Goal: Communication & Community: Answer question/provide support

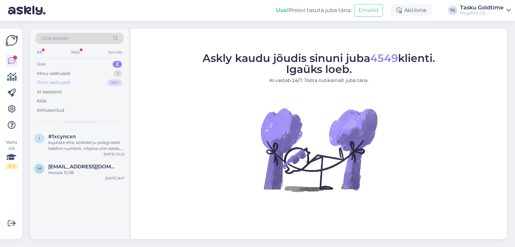
click at [117, 83] on div "99+" at bounding box center [115, 82] width 14 height 7
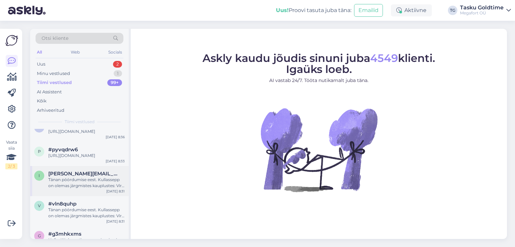
scroll to position [235, 0]
click at [96, 159] on div "[URL][DOMAIN_NAME]" at bounding box center [86, 156] width 76 height 6
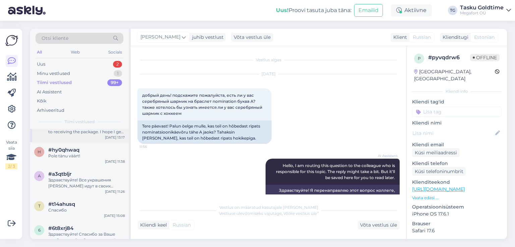
scroll to position [369, 0]
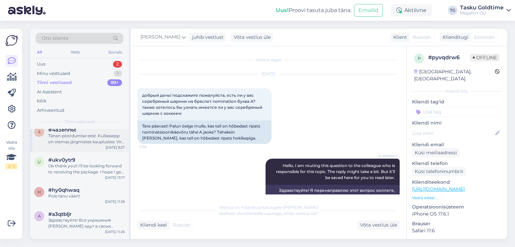
click at [110, 145] on div "Tänan pöördumise eest. Kullassepp on olemas järgmistes kauplustes: Viru keskus …" at bounding box center [86, 139] width 76 height 12
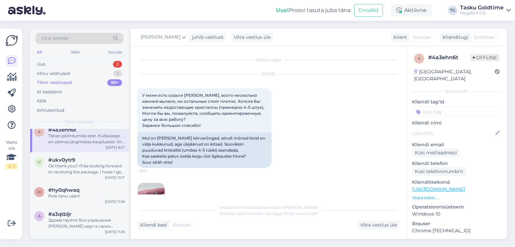
scroll to position [34, 0]
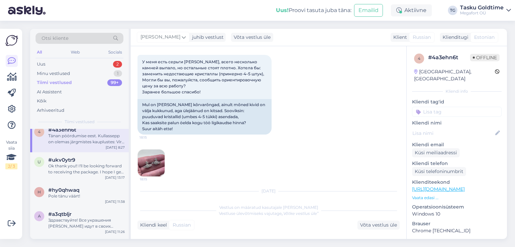
click at [161, 157] on img at bounding box center [151, 163] width 27 height 27
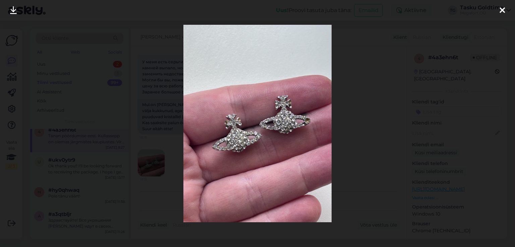
click at [160, 140] on div at bounding box center [257, 123] width 515 height 247
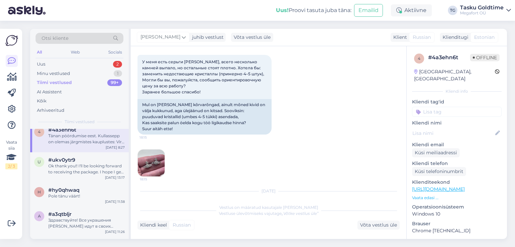
click at [154, 150] on img at bounding box center [151, 163] width 27 height 27
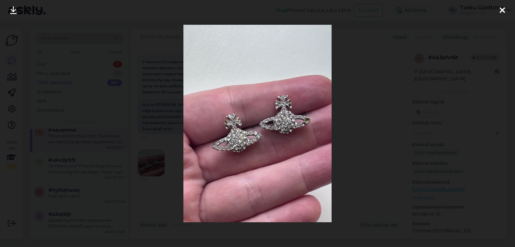
click at [153, 146] on div at bounding box center [257, 123] width 515 height 247
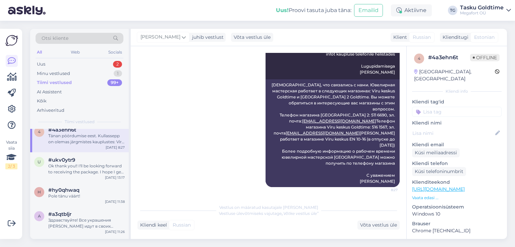
scroll to position [335, 0]
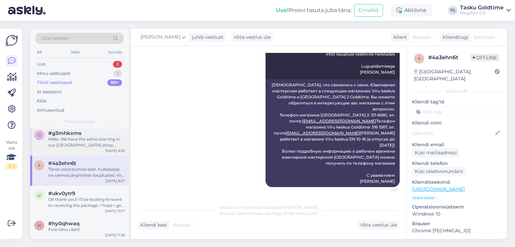
click at [103, 148] on div "Hello. We have the same size ring in our [GEOGRAPHIC_DATA] shop: [PHONE_NUMBER]…" at bounding box center [86, 142] width 76 height 12
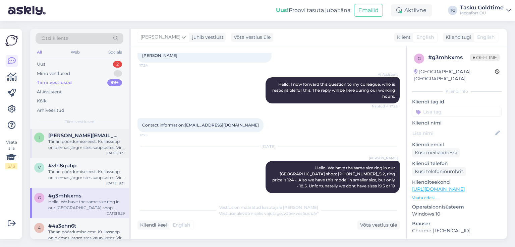
scroll to position [268, 0]
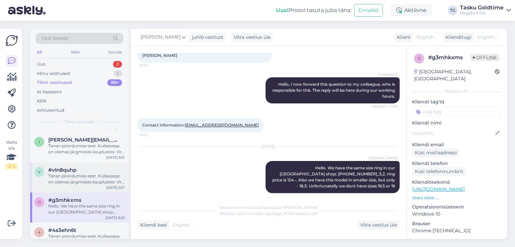
click at [97, 173] on div "#vln8quhp" at bounding box center [86, 170] width 76 height 6
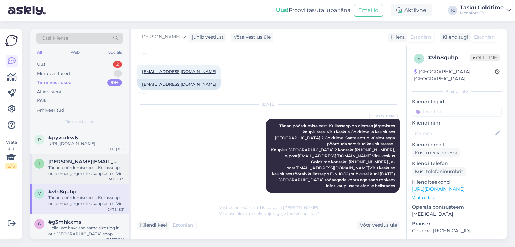
scroll to position [235, 0]
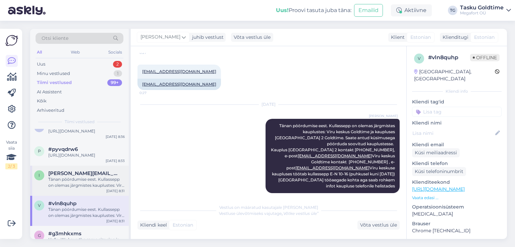
click at [100, 189] on div "Tänan pöördumise eest. Kullassepp on olemas järgmistes kauplustes: Viru keskus …" at bounding box center [86, 183] width 76 height 12
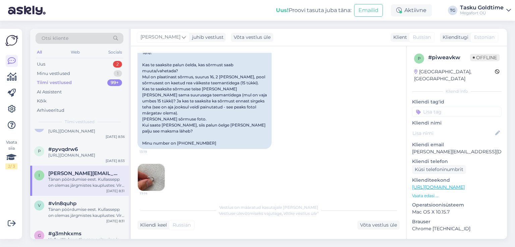
scroll to position [134, 0]
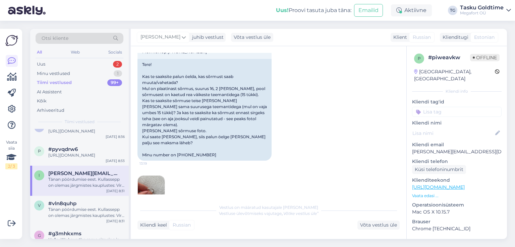
click at [160, 176] on img at bounding box center [151, 189] width 27 height 27
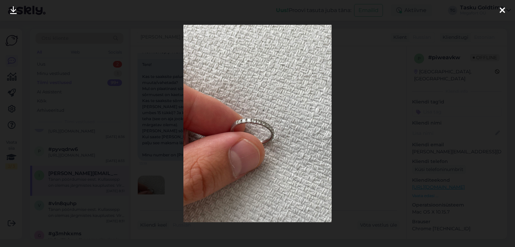
click at [350, 130] on div at bounding box center [257, 123] width 515 height 247
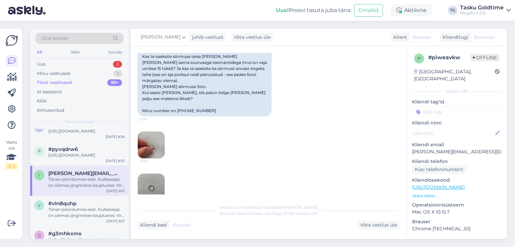
scroll to position [235, 0]
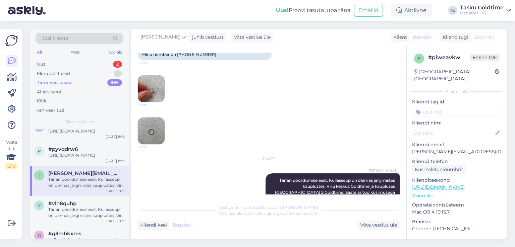
click at [156, 138] on img at bounding box center [151, 131] width 27 height 27
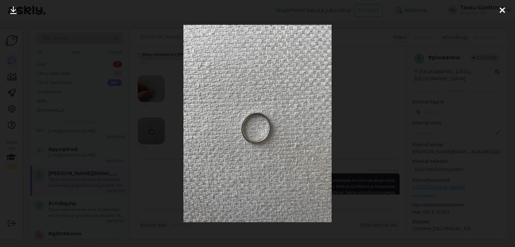
click at [167, 130] on div at bounding box center [257, 123] width 515 height 247
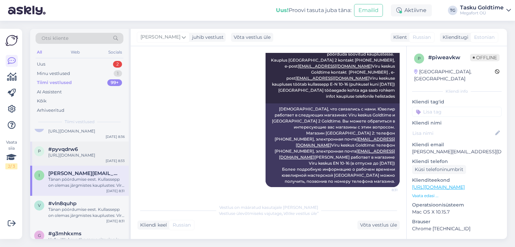
click at [105, 153] on div "#pyvqdrw6" at bounding box center [86, 149] width 76 height 6
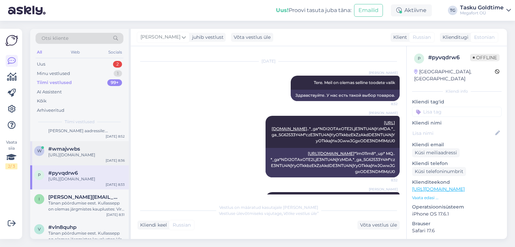
scroll to position [201, 0]
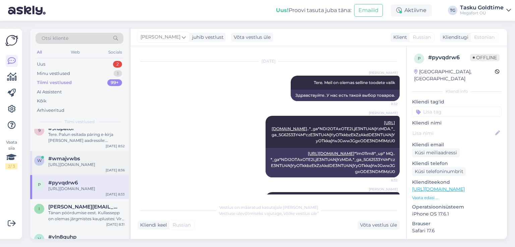
click at [80, 168] on div "[URL][DOMAIN_NAME]" at bounding box center [86, 165] width 76 height 6
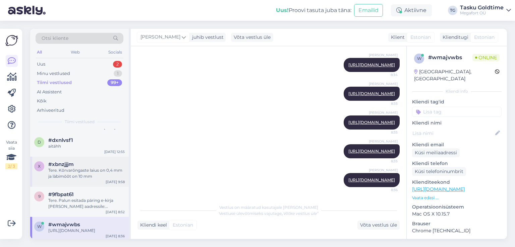
scroll to position [134, 0]
click at [103, 195] on div "#9fbpat61" at bounding box center [86, 196] width 76 height 6
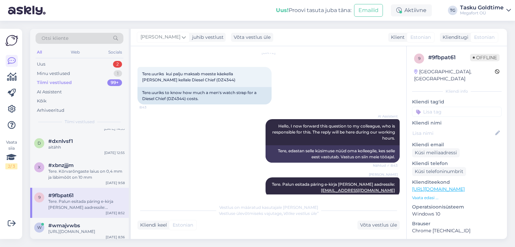
scroll to position [32, 0]
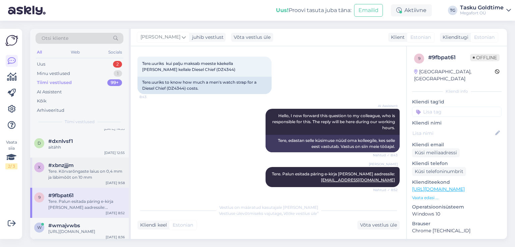
click at [67, 164] on span "#xbnzjjjm" at bounding box center [60, 166] width 25 height 6
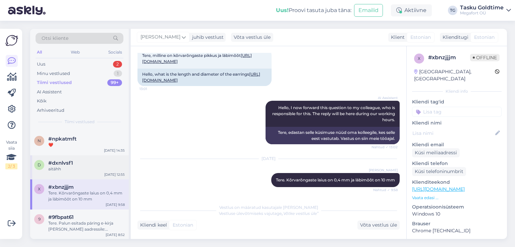
scroll to position [101, 0]
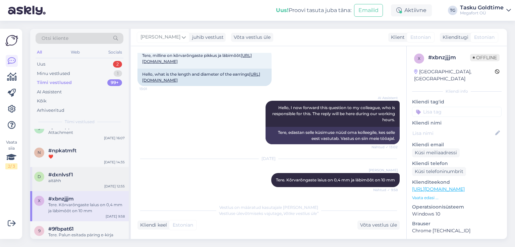
click at [93, 178] on div "aitähh" at bounding box center [86, 181] width 76 height 6
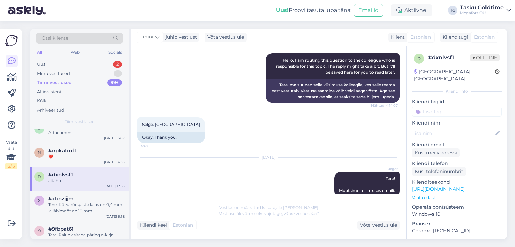
scroll to position [133, 0]
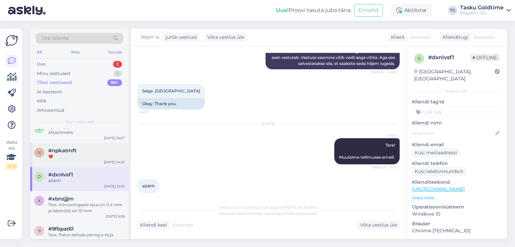
click at [111, 151] on div "#npkatmft" at bounding box center [86, 151] width 76 height 6
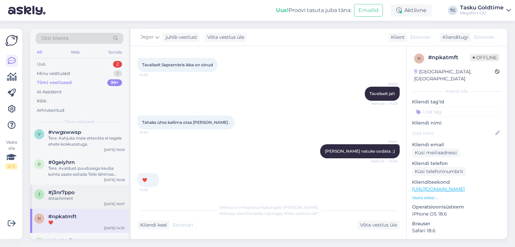
scroll to position [34, 0]
click at [91, 192] on div "#j3nr7ppo" at bounding box center [86, 194] width 76 height 6
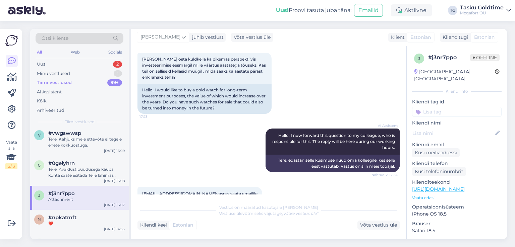
scroll to position [168, 0]
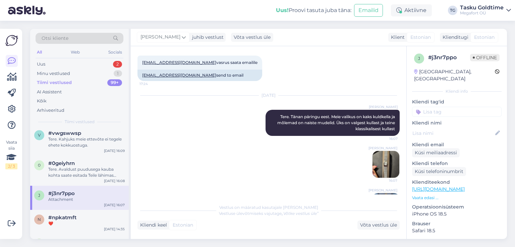
click at [374, 160] on img at bounding box center [385, 164] width 27 height 27
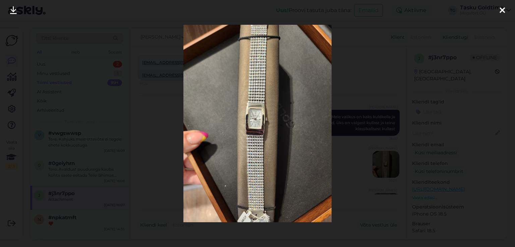
click at [258, 133] on img at bounding box center [257, 124] width 148 height 198
click at [372, 116] on div at bounding box center [257, 123] width 515 height 247
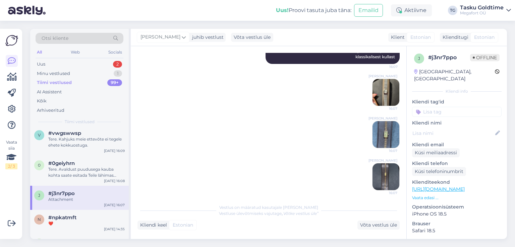
scroll to position [243, 0]
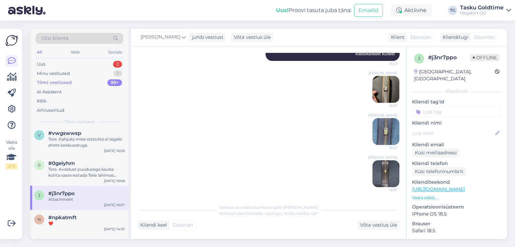
click at [383, 130] on img at bounding box center [385, 131] width 27 height 27
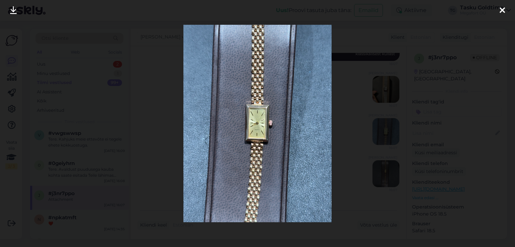
click at [377, 114] on div at bounding box center [257, 123] width 515 height 247
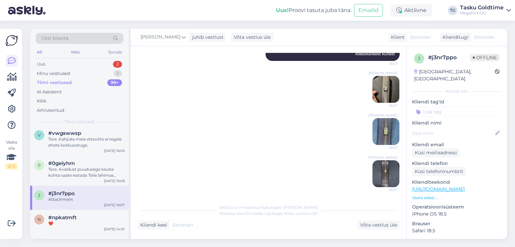
click at [378, 167] on img at bounding box center [385, 174] width 27 height 27
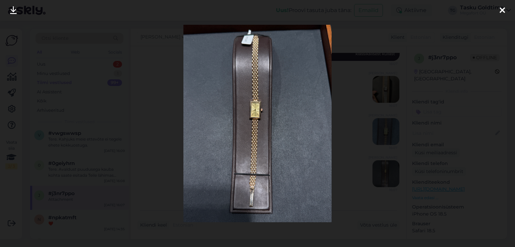
click at [365, 111] on div at bounding box center [257, 123] width 515 height 247
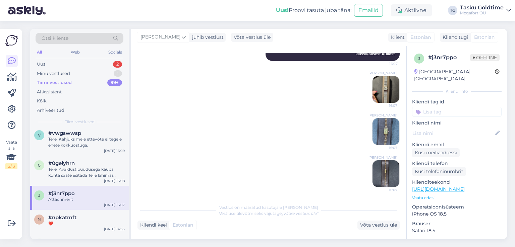
click at [374, 167] on img at bounding box center [385, 174] width 27 height 27
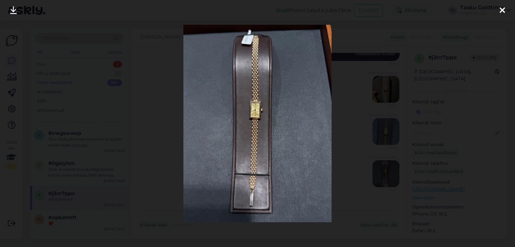
click at [376, 155] on div at bounding box center [257, 123] width 515 height 247
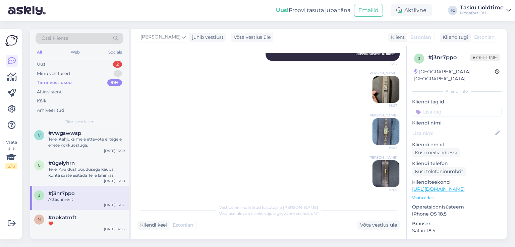
click at [384, 145] on span "16:07" at bounding box center [384, 147] width 25 height 5
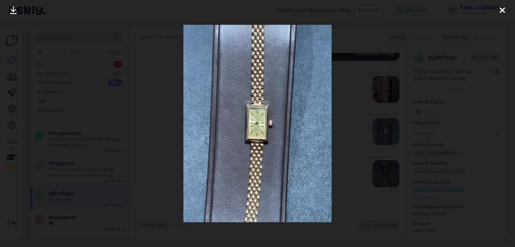
click at [383, 119] on div at bounding box center [257, 123] width 515 height 247
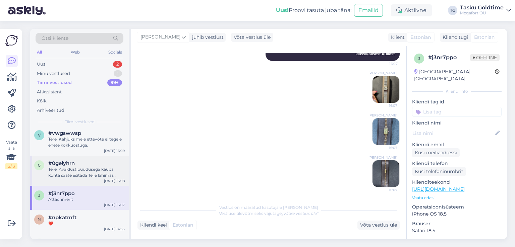
click at [93, 164] on div "#0geiyhrn" at bounding box center [86, 164] width 76 height 6
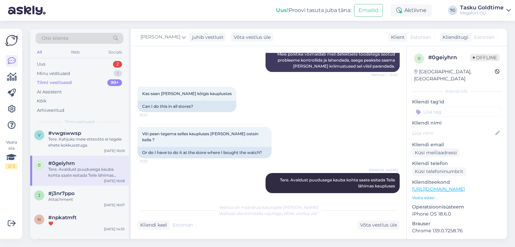
scroll to position [0, 0]
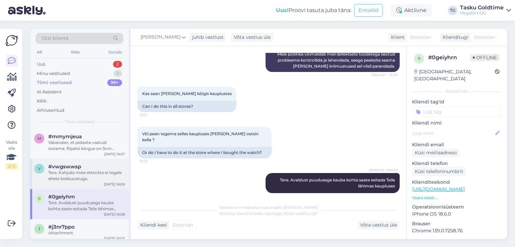
click at [101, 178] on div "Tere. Kahjuks meie ettevõte ei tegele ehete kokkuostuga." at bounding box center [86, 176] width 76 height 12
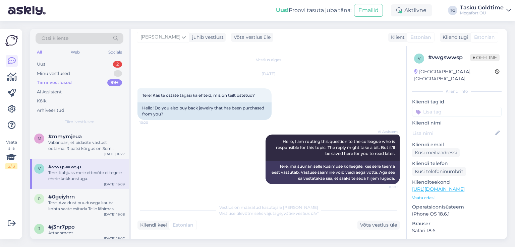
scroll to position [26, 0]
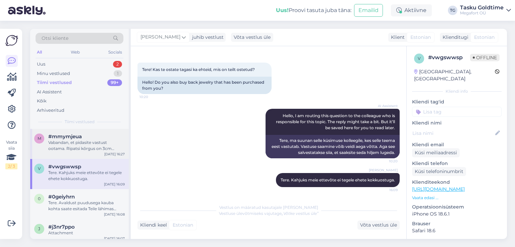
click at [115, 150] on div "Vabandan, et pidasite vastust ootama. Ripatsi kõrgus on 3cm [PERSON_NAME] on 1,…" at bounding box center [86, 146] width 76 height 12
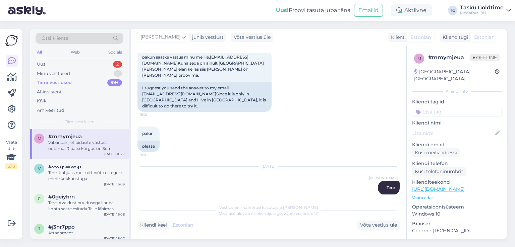
scroll to position [258, 0]
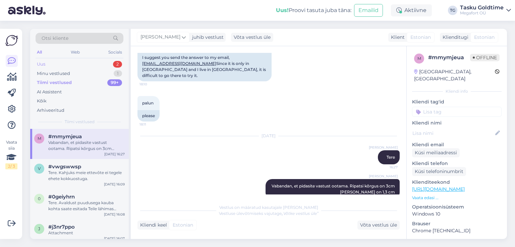
click at [108, 63] on div "Uus 2" at bounding box center [80, 64] width 88 height 9
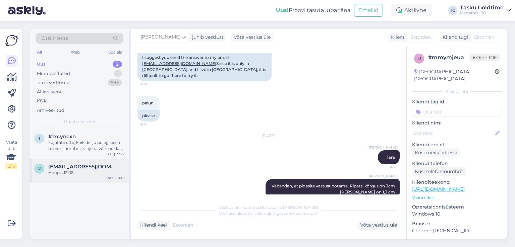
click at [104, 167] on span "[EMAIL_ADDRESS][DOMAIN_NAME]" at bounding box center [83, 167] width 70 height 6
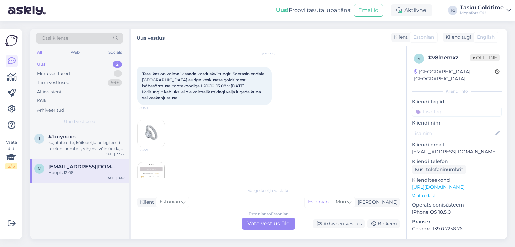
scroll to position [0, 0]
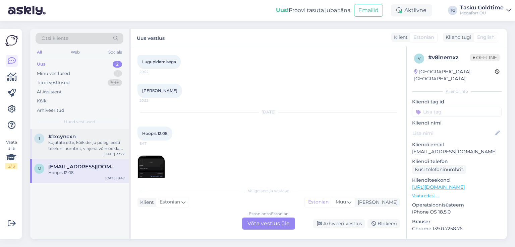
click at [114, 145] on div "kujutate ette, kõikidel ju polegi eesti telefoni numbrit, vihjena võin öelda, e…" at bounding box center [86, 146] width 76 height 12
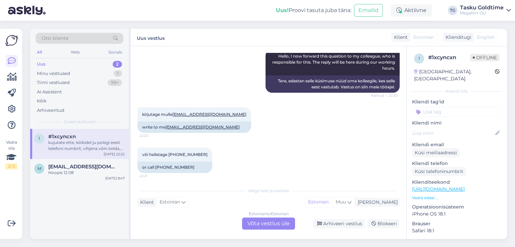
scroll to position [146, 0]
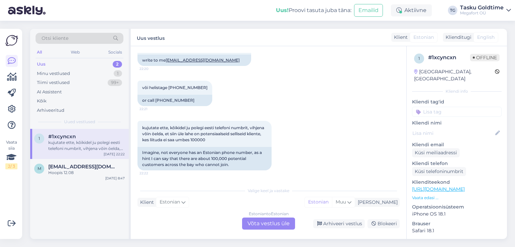
click at [103, 63] on div "Uus 2" at bounding box center [80, 64] width 88 height 9
